Goal: Task Accomplishment & Management: Manage account settings

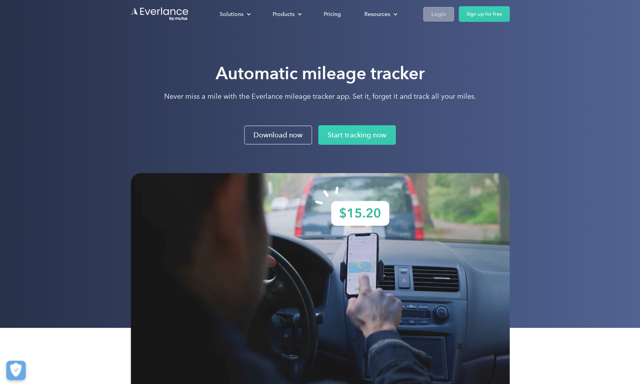
click at [432, 15] on div "Login" at bounding box center [439, 14] width 14 height 10
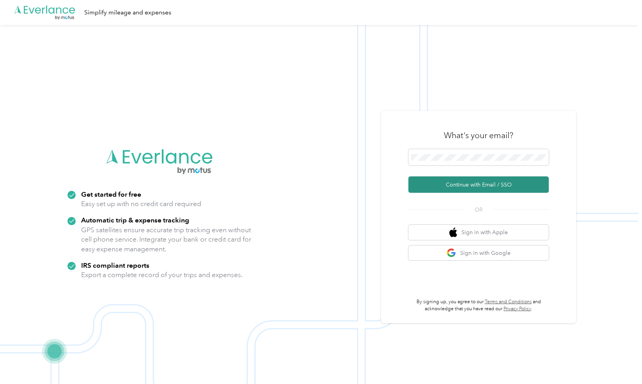
click at [478, 183] on button "Continue with Email / SSO" at bounding box center [479, 184] width 140 height 16
click at [481, 184] on button "Continue with Email / SSO" at bounding box center [479, 184] width 140 height 16
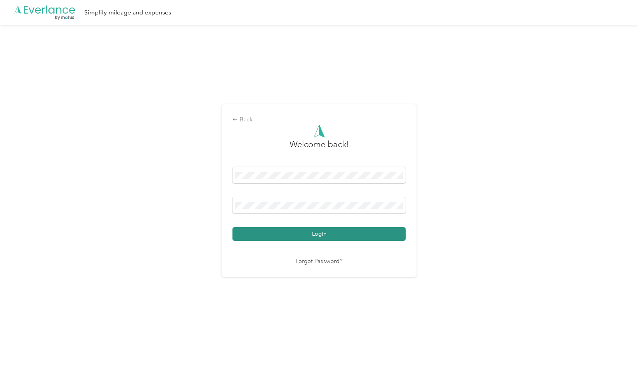
click at [319, 232] on button "Login" at bounding box center [319, 234] width 173 height 14
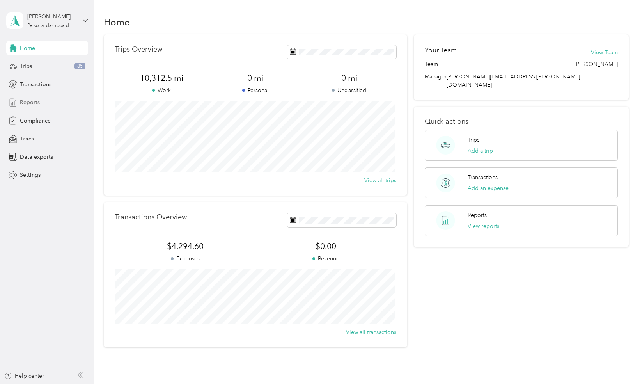
click at [36, 101] on span "Reports" at bounding box center [30, 102] width 20 height 8
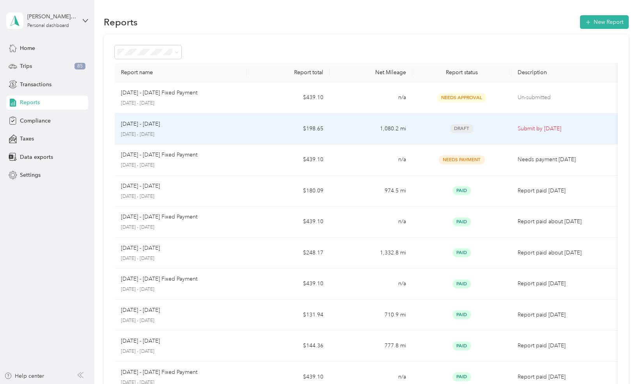
click at [458, 126] on span "Draft" at bounding box center [461, 128] width 23 height 9
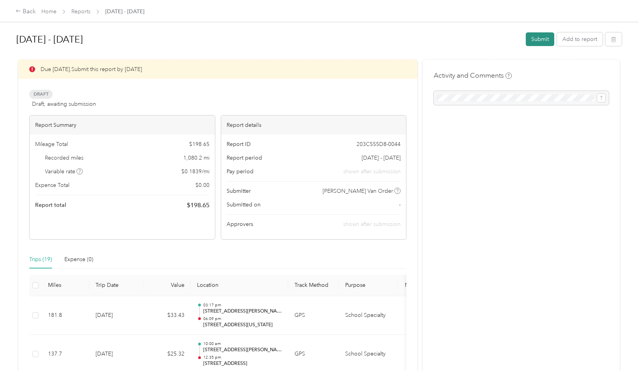
click at [536, 37] on button "Submit" at bounding box center [540, 39] width 28 height 14
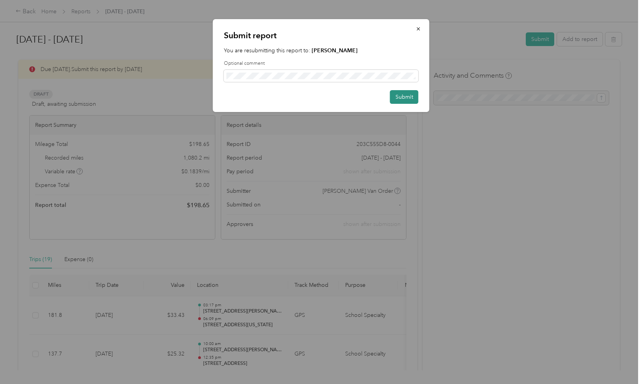
click at [403, 95] on button "Submit" at bounding box center [404, 97] width 28 height 14
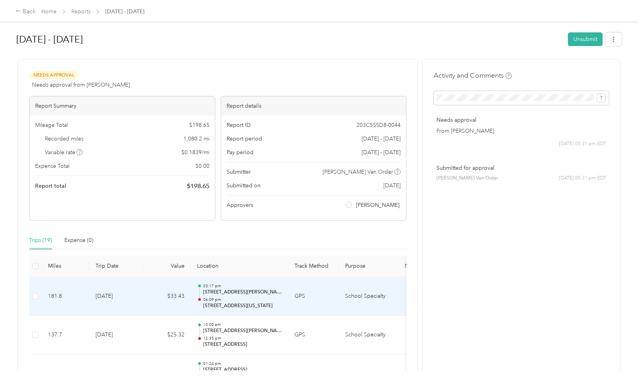
click at [247, 292] on p "2201, Eagle Summit, Stevens Point, Portage County, Wisconsin, 54482, USA" at bounding box center [242, 292] width 79 height 7
